Goal: Task Accomplishment & Management: Use online tool/utility

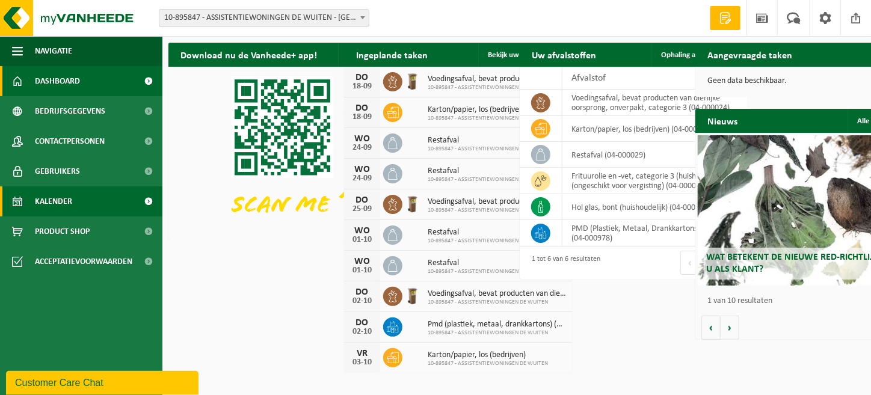
click at [72, 211] on link "Kalender" at bounding box center [81, 201] width 162 height 30
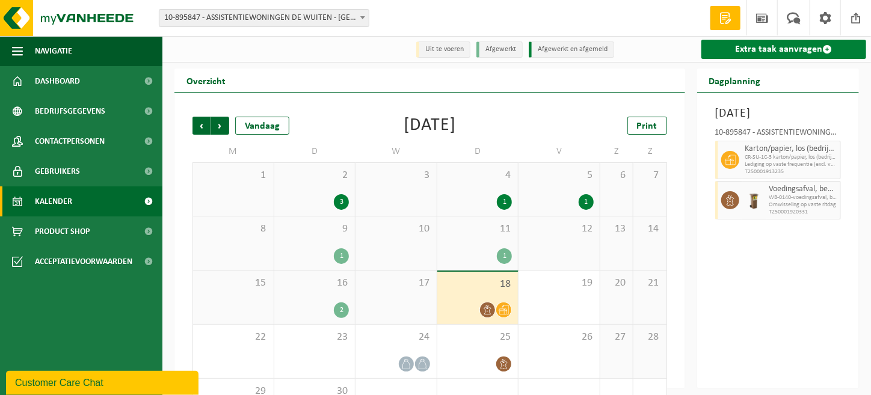
click at [801, 46] on link "Extra taak aanvragen" at bounding box center [783, 49] width 165 height 19
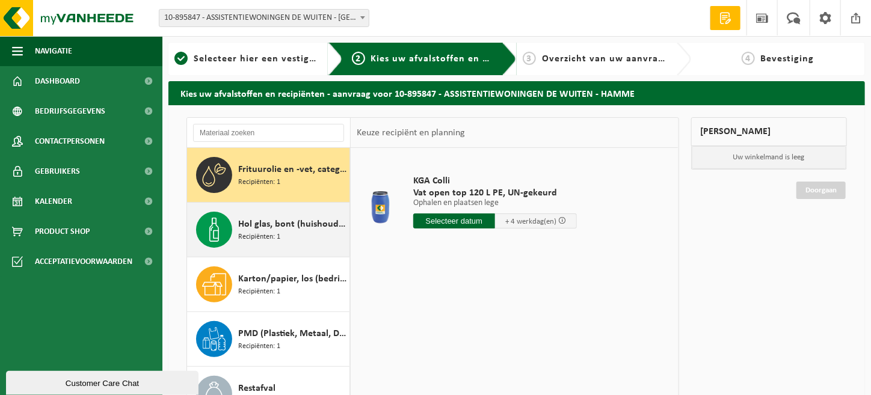
click at [259, 237] on span "Recipiënten: 1" at bounding box center [259, 237] width 42 height 11
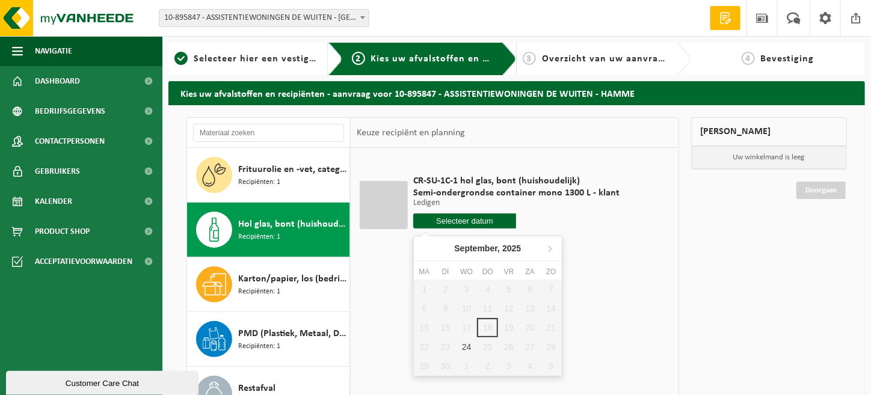
click at [496, 220] on input "text" at bounding box center [464, 221] width 103 height 15
click at [467, 346] on div "24" at bounding box center [466, 346] width 21 height 19
type input "Van [DATE]"
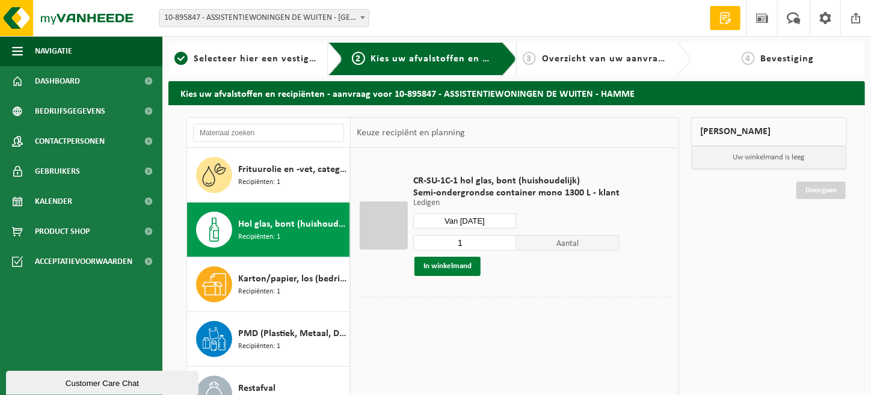
click at [434, 268] on button "In winkelmand" at bounding box center [447, 266] width 66 height 19
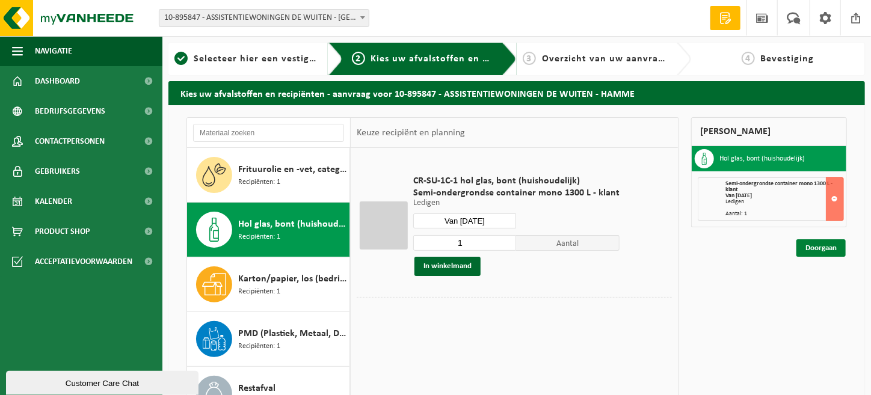
click at [822, 247] on link "Doorgaan" at bounding box center [820, 247] width 49 height 17
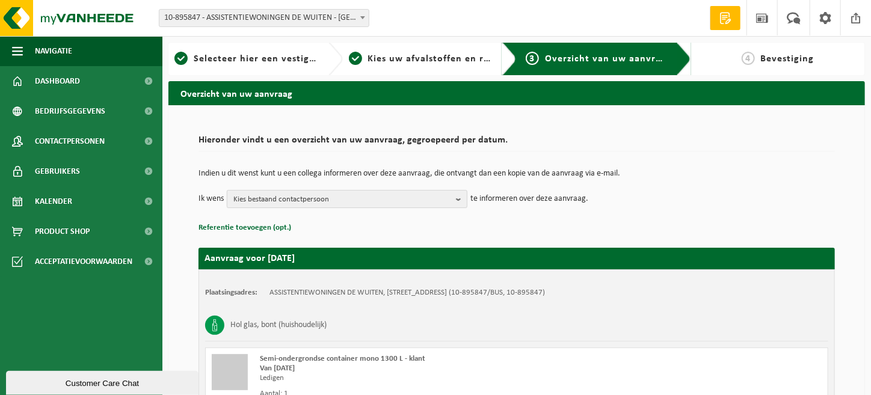
click at [296, 202] on span "Kies bestaand contactpersoon" at bounding box center [342, 200] width 218 height 18
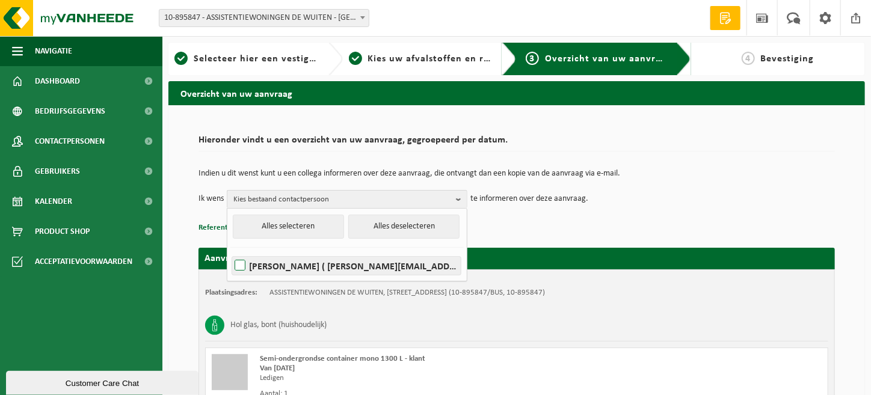
click at [275, 268] on label "KELLY SEGERS ( kelly.segers@hamme.be )" at bounding box center [346, 266] width 229 height 18
click at [230, 251] on input "KELLY SEGERS ( kelly.segers@hamme.be )" at bounding box center [230, 250] width 1 height 1
checkbox input "true"
click at [667, 232] on p "Referentie toevoegen (opt.)" at bounding box center [517, 228] width 636 height 16
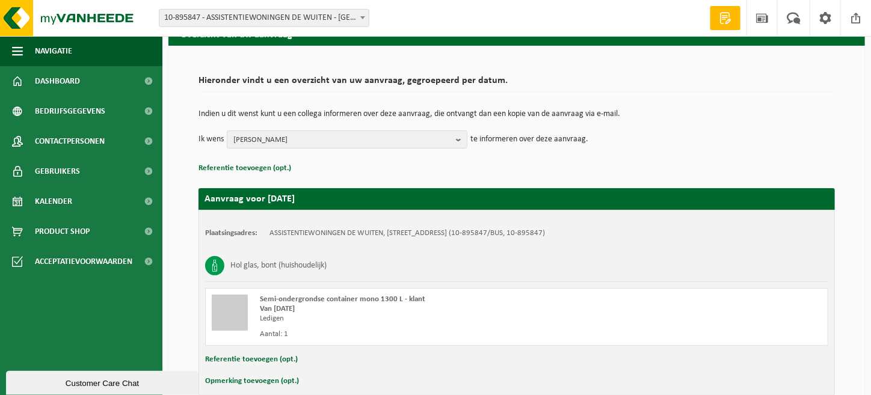
scroll to position [119, 0]
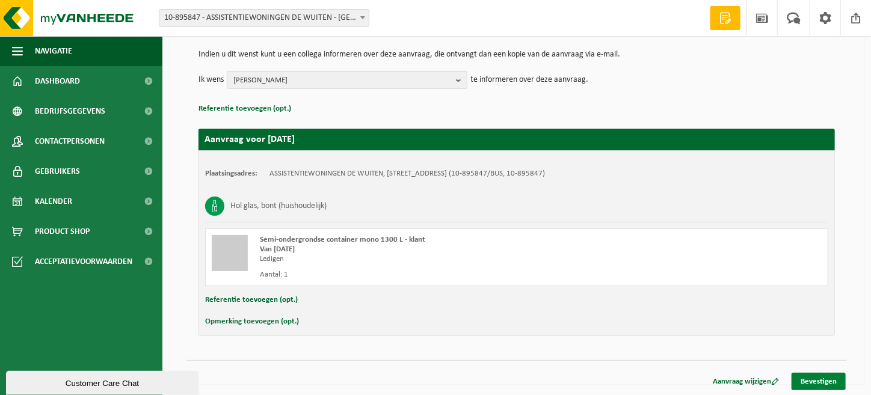
click at [820, 375] on link "Bevestigen" at bounding box center [819, 381] width 54 height 17
